Goal: Task Accomplishment & Management: Manage account settings

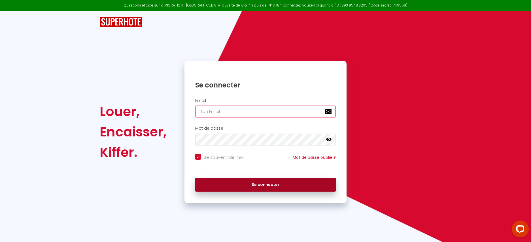
type input "[EMAIL_ADDRESS][PERSON_NAME][DOMAIN_NAME]"
click at [278, 189] on button "Se connecter" at bounding box center [265, 185] width 140 height 14
checkbox input "true"
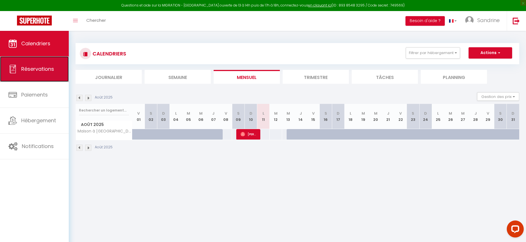
click at [44, 70] on span "Réservations" at bounding box center [37, 68] width 33 height 7
select select "not_cancelled"
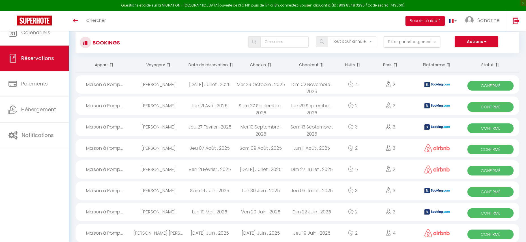
select select "not_cancelled"
